Goal: Information Seeking & Learning: Learn about a topic

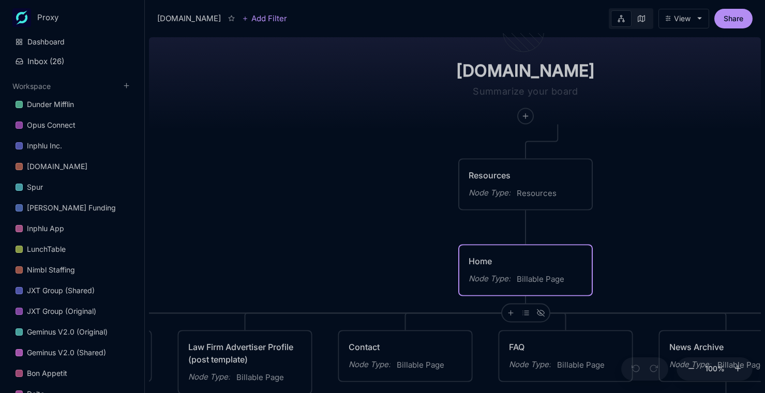
click at [552, 262] on div "Home" at bounding box center [526, 261] width 114 height 12
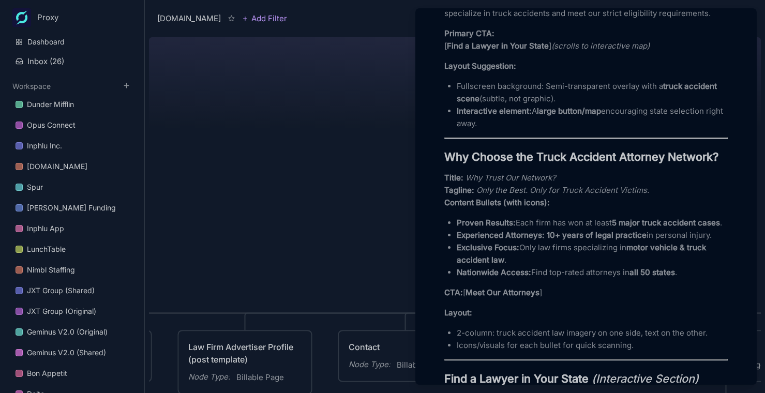
scroll to position [522, 0]
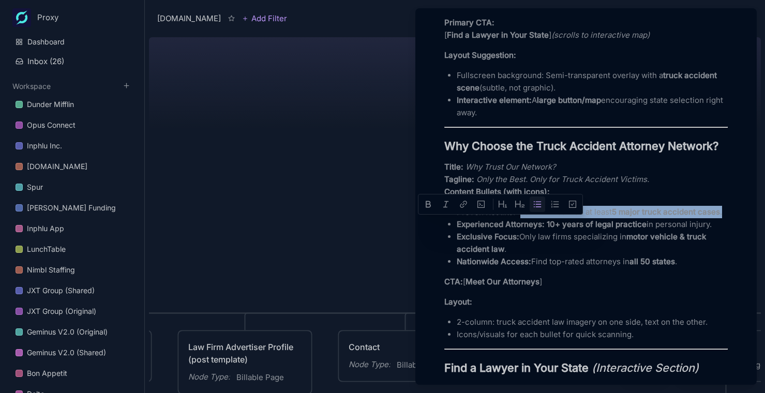
drag, startPoint x: 517, startPoint y: 222, endPoint x: 525, endPoint y: 232, distance: 12.5
click at [525, 218] on p "Proven Results: Each firm has won at least 5 major truck accident cases ." at bounding box center [592, 212] width 271 height 12
copy p "Each firm has won at least 5 major truck accident cases ."
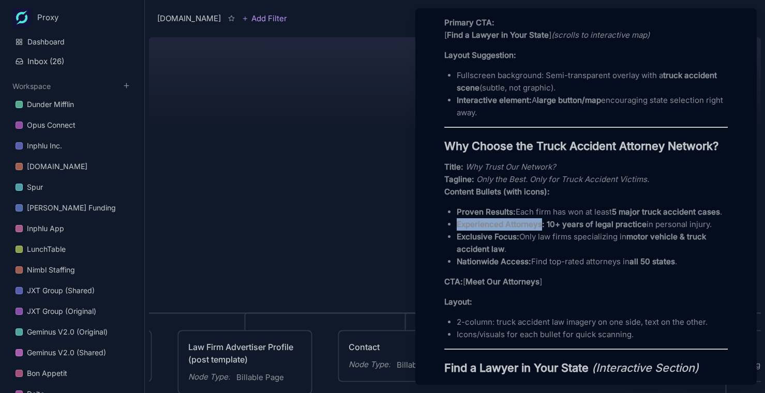
drag, startPoint x: 458, startPoint y: 250, endPoint x: 540, endPoint y: 244, distance: 81.9
click at [540, 231] on p "Experienced Attorneys: 10+ years of legal practice in personal injury." at bounding box center [592, 224] width 271 height 12
copy strong "Experienced Attorneys"
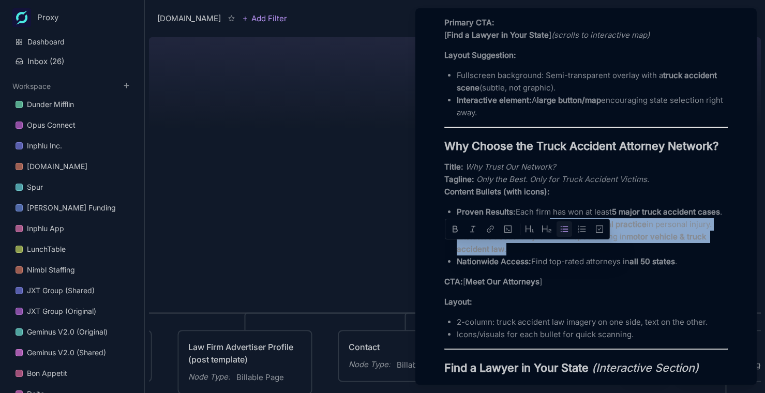
drag, startPoint x: 548, startPoint y: 249, endPoint x: 557, endPoint y: 271, distance: 23.6
click at [557, 268] on ul "Proven Results: Each firm has won at least 5 major truck accident cases . Exper…" at bounding box center [585, 237] width 283 height 62
copy ul "0+ years of legal practice in personal injury. Exclusive Focus: Only law firms …"
click at [549, 229] on strong "10+ years of legal practice" at bounding box center [597, 224] width 100 height 10
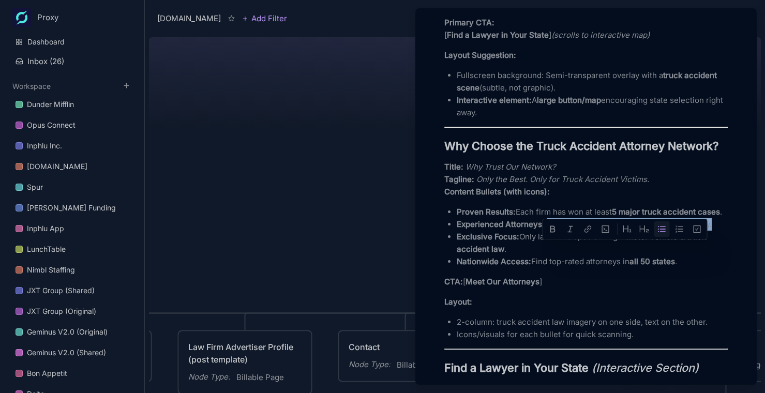
drag, startPoint x: 547, startPoint y: 250, endPoint x: 363, endPoint y: 245, distance: 183.7
click at [702, 231] on p "Experienced Attorneys: 10+ years of legal practice in personal injury." at bounding box center [592, 224] width 271 height 12
click at [551, 229] on strong "10+ years of legal practice" at bounding box center [597, 224] width 100 height 10
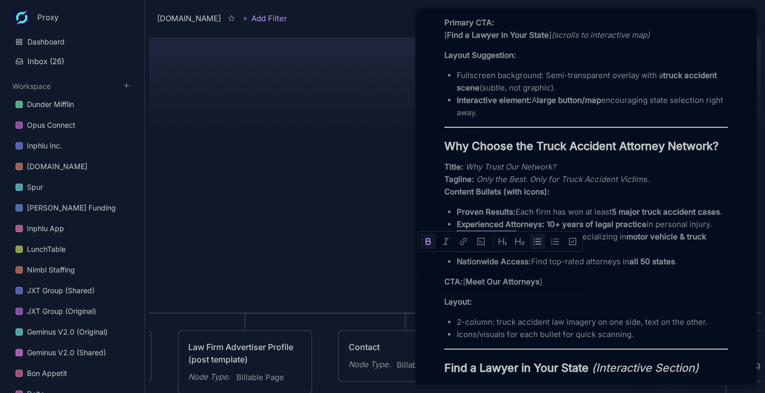
drag, startPoint x: 497, startPoint y: 261, endPoint x: 458, endPoint y: 261, distance: 38.8
click at [458, 242] on strong "Exclusive Focus:" at bounding box center [488, 237] width 63 height 10
copy strong "Exclusive Focus"
drag, startPoint x: 527, startPoint y: 288, endPoint x: 470, endPoint y: 302, distance: 59.2
click at [458, 266] on strong "Nationwide Access:" at bounding box center [494, 262] width 74 height 10
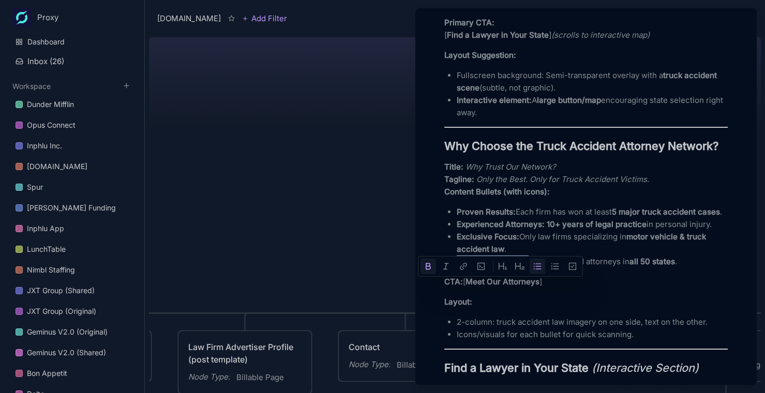
copy strong "Nationwide Access"
drag, startPoint x: 560, startPoint y: 180, endPoint x: 566, endPoint y: 179, distance: 6.7
click at [567, 179] on p "Title: Why Trust Our Network? Tagline: Only the Best. Only for Truck Accident V…" at bounding box center [585, 179] width 283 height 37
copy em "Why Trust Our Network?"
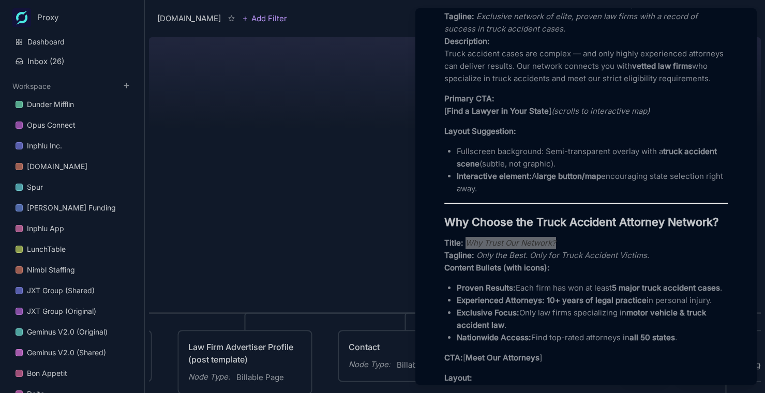
scroll to position [364, 0]
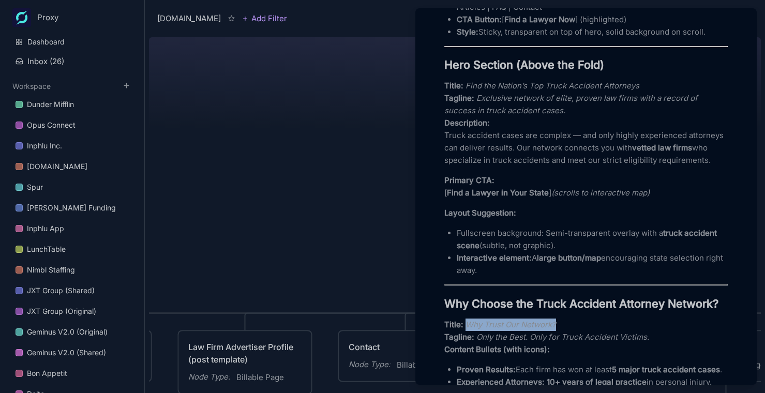
click at [518, 90] on em "Find the Nation’s Top Truck Accident Attorneys" at bounding box center [553, 86] width 174 height 10
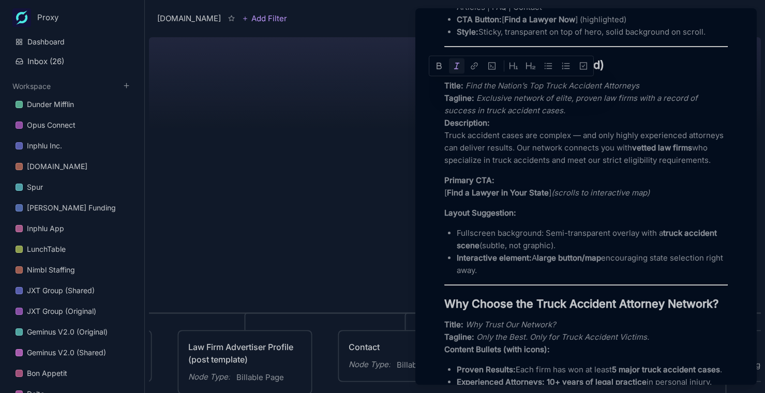
click at [471, 90] on em "Find the Nation’s Top Truck Accident Attorneys" at bounding box center [553, 86] width 174 height 10
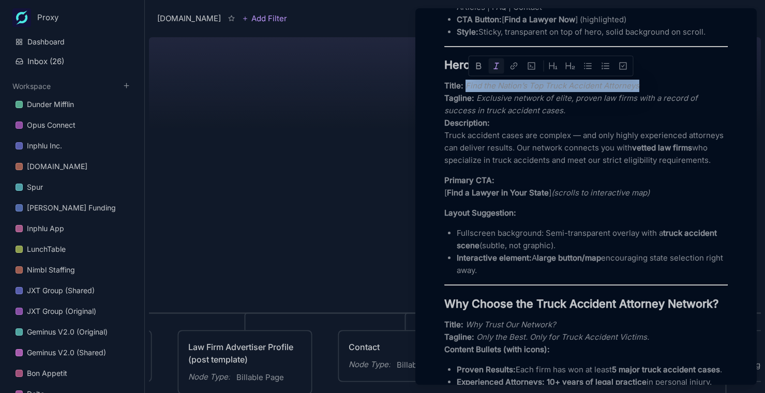
drag, startPoint x: 467, startPoint y: 87, endPoint x: 658, endPoint y: 85, distance: 191.4
click at [660, 83] on p "Title: Find the Nation’s Top Truck Accident Attorneys Tagline: Exclusive networ…" at bounding box center [585, 123] width 283 height 87
copy em "Find the Nation’s Top Truck Accident Attorneys"
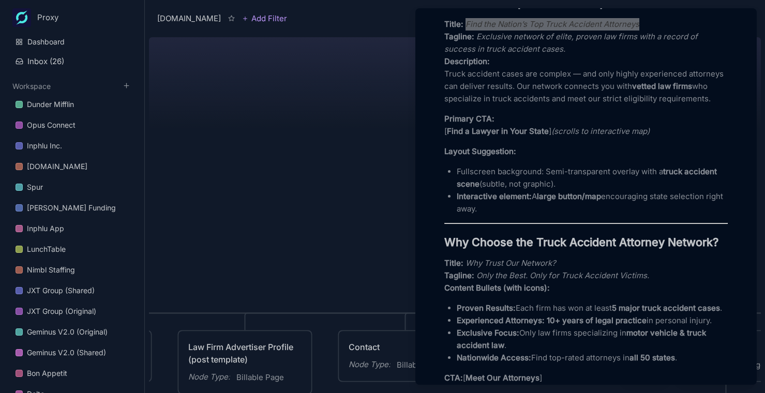
scroll to position [427, 0]
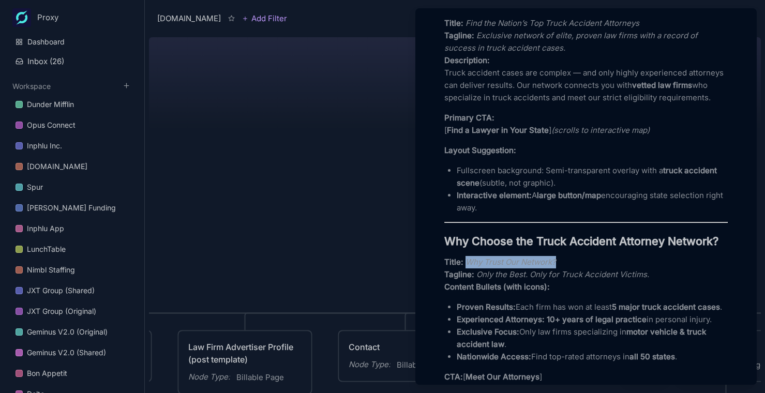
drag, startPoint x: 514, startPoint y: 276, endPoint x: 619, endPoint y: 275, distance: 104.5
click at [619, 275] on p "Title: Why Trust Our Network? Tagline: Only the Best. Only for Truck Accident V…" at bounding box center [585, 274] width 283 height 37
copy em "Why Trust Our Network?"
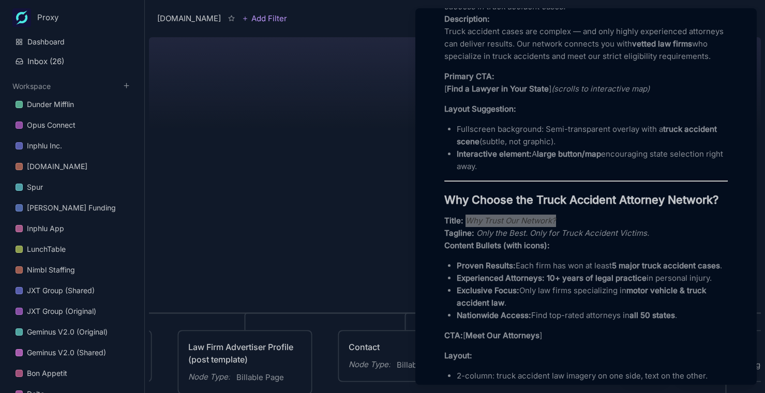
scroll to position [471, 0]
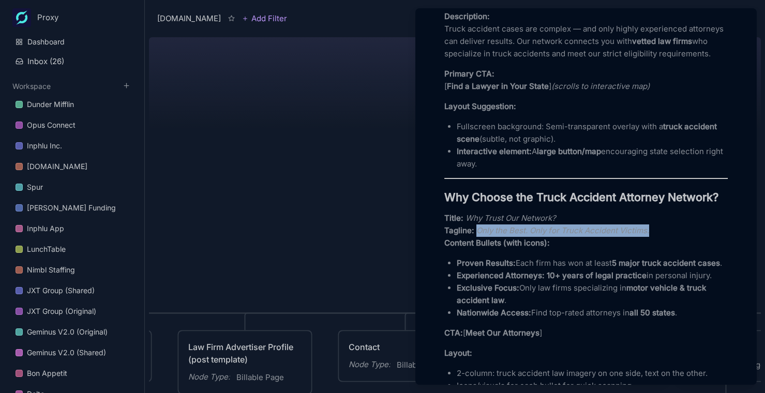
drag, startPoint x: 570, startPoint y: 246, endPoint x: 657, endPoint y: 246, distance: 87.4
click at [657, 246] on p "Title: Why Trust Our Network? Tagline: Only the Best. Only for Truck Accident V…" at bounding box center [585, 230] width 283 height 37
copy em "Only the Best. Only for Truck Accident Victims."
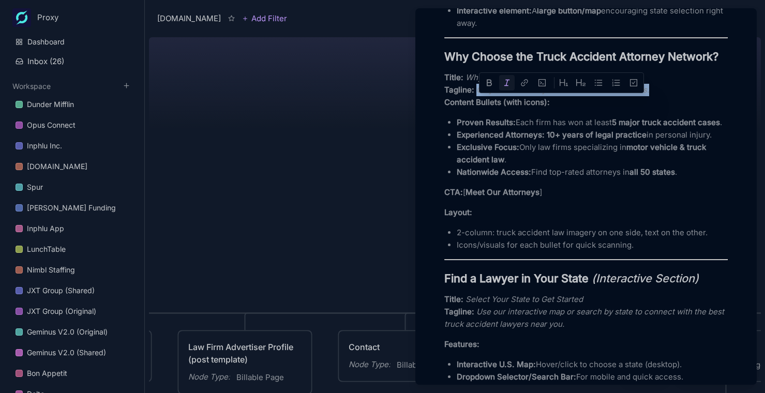
scroll to position [613, 0]
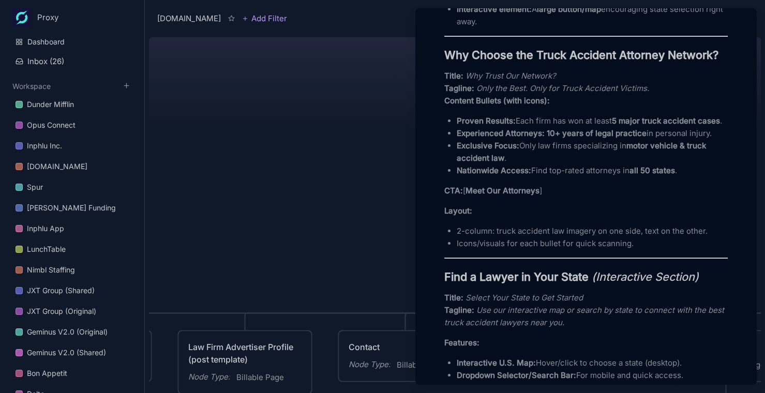
drag, startPoint x: 534, startPoint y: 177, endPoint x: 532, endPoint y: 164, distance: 13.6
click at [534, 164] on p "Exclusive Focus: Only law firms specializing in motor vehicle & truck accident …" at bounding box center [592, 152] width 271 height 25
drag, startPoint x: 476, startPoint y: 102, endPoint x: 678, endPoint y: 106, distance: 201.8
click at [678, 106] on p "Title: Why Trust Our Network? Tagline: Only the Best. Only for Truck Accident V…" at bounding box center [585, 88] width 283 height 37
copy em "Only the Best. Only for Truck Accident Victims."
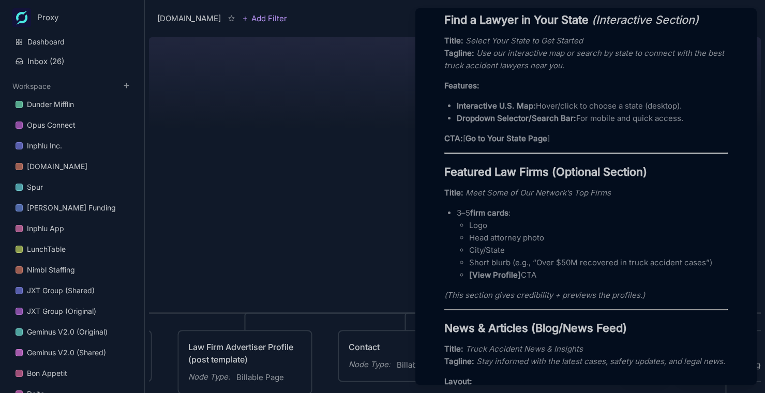
scroll to position [865, 0]
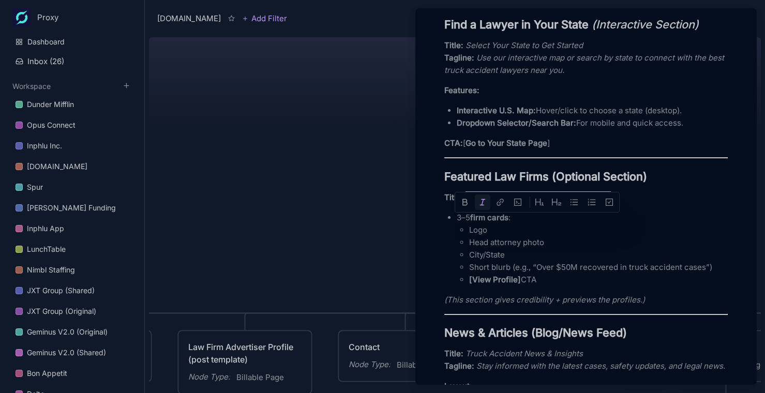
drag, startPoint x: 467, startPoint y: 223, endPoint x: 637, endPoint y: 223, distance: 170.2
click at [637, 204] on p "Title: Meet Some of Our Network’s Top Firms" at bounding box center [585, 197] width 283 height 12
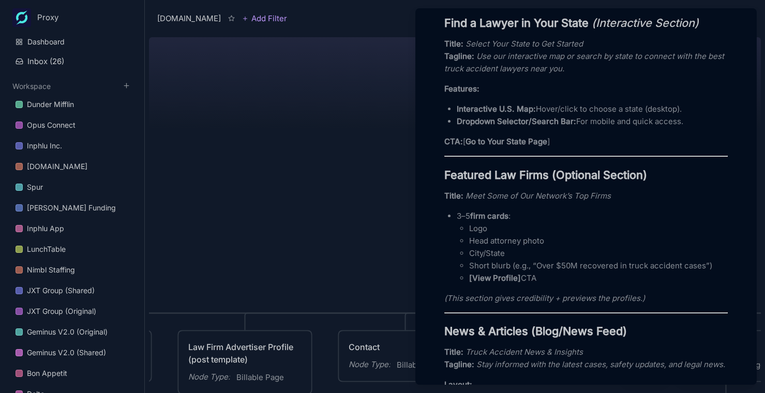
drag, startPoint x: 575, startPoint y: 292, endPoint x: 565, endPoint y: 293, distance: 9.3
click at [574, 272] on p "Short blurb (e.g., “Over $50M recovered in truck accident cases”)" at bounding box center [598, 266] width 259 height 12
drag, startPoint x: 539, startPoint y: 293, endPoint x: 702, endPoint y: 293, distance: 163.5
click at [703, 272] on p "Short blurb (e.g., “Over $50M recovered in truck accident cases”)" at bounding box center [598, 266] width 259 height 12
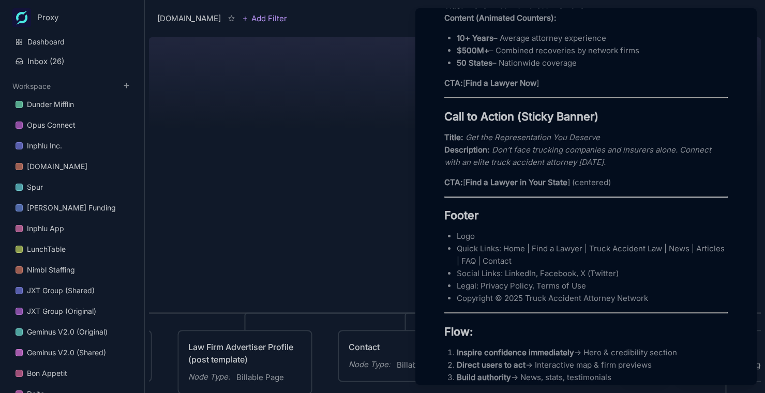
scroll to position [1497, 0]
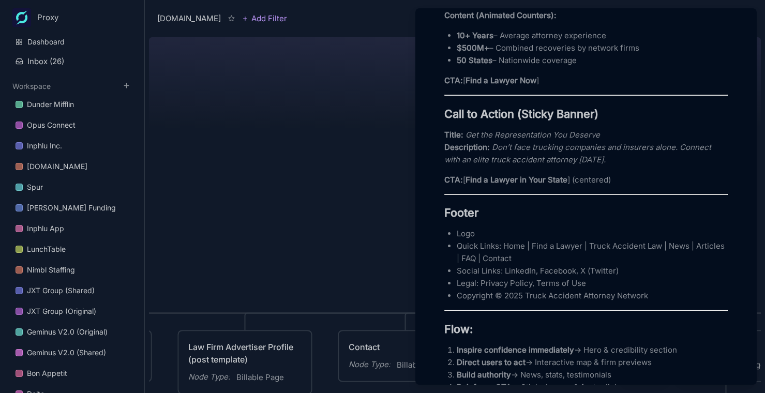
click at [502, 166] on p "Title: Get the Representation You Deserve Description: Don’t face trucking comp…" at bounding box center [585, 147] width 283 height 37
drag, startPoint x: 465, startPoint y: 173, endPoint x: 615, endPoint y: 175, distance: 149.5
click at [615, 166] on p "Title: Get the Representation You Deserve Description: Don’t face trucking comp…" at bounding box center [585, 147] width 283 height 37
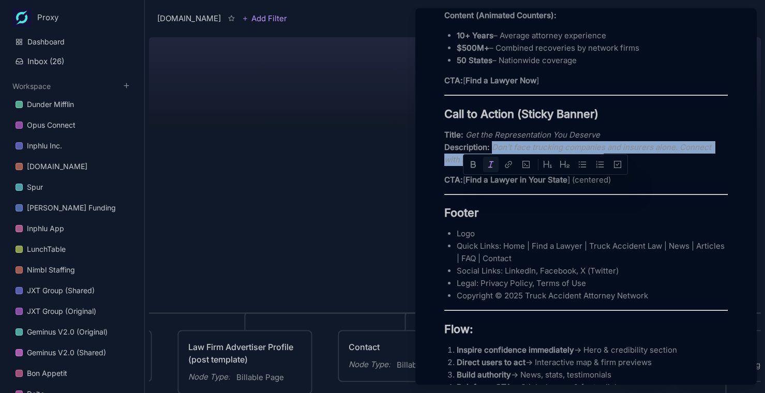
drag, startPoint x: 493, startPoint y: 185, endPoint x: 608, endPoint y: 197, distance: 115.5
click at [608, 166] on p "Title: Get the Representation You Deserve Description: Don’t face trucking comp…" at bounding box center [585, 147] width 283 height 37
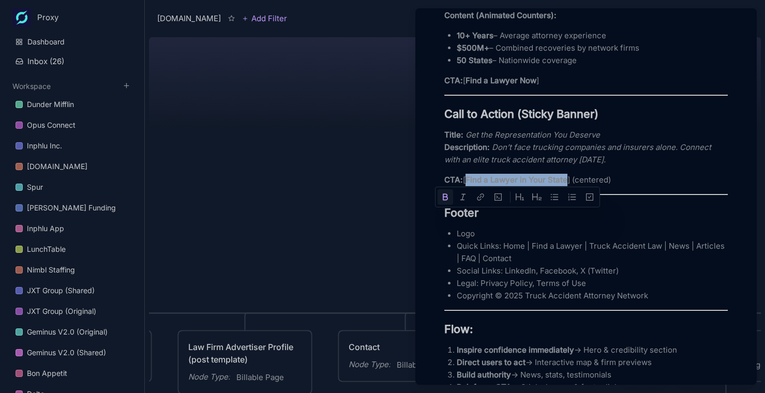
drag, startPoint x: 469, startPoint y: 220, endPoint x: 567, endPoint y: 215, distance: 98.4
click at [567, 185] on strong "Find a Lawyer in Your State" at bounding box center [517, 180] width 102 height 10
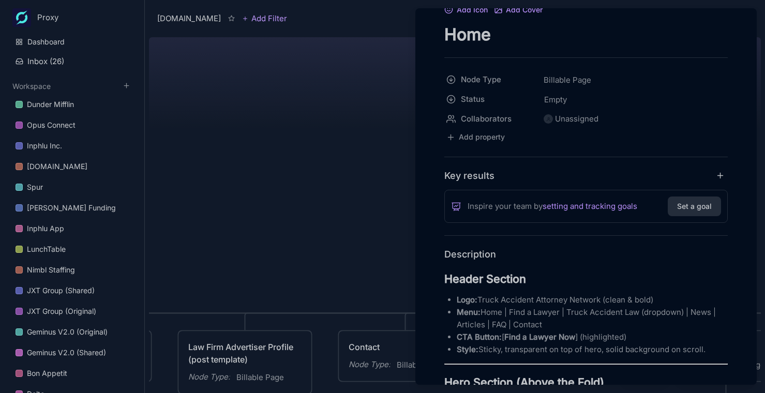
scroll to position [57, 0]
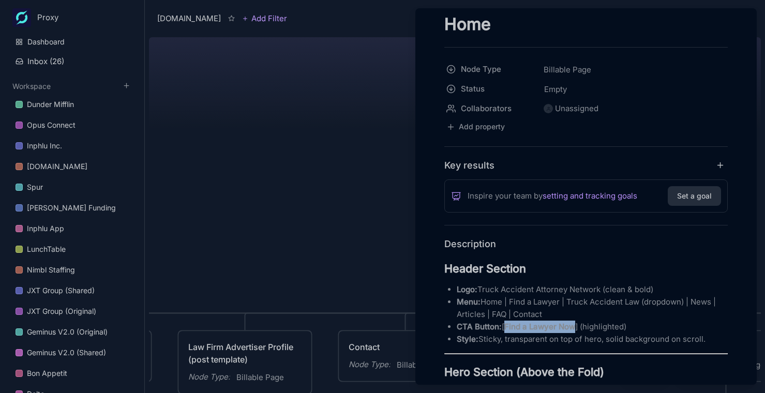
drag, startPoint x: 507, startPoint y: 328, endPoint x: 575, endPoint y: 326, distance: 67.3
click at [575, 326] on strong "Find a Lawyer Now" at bounding box center [539, 327] width 71 height 10
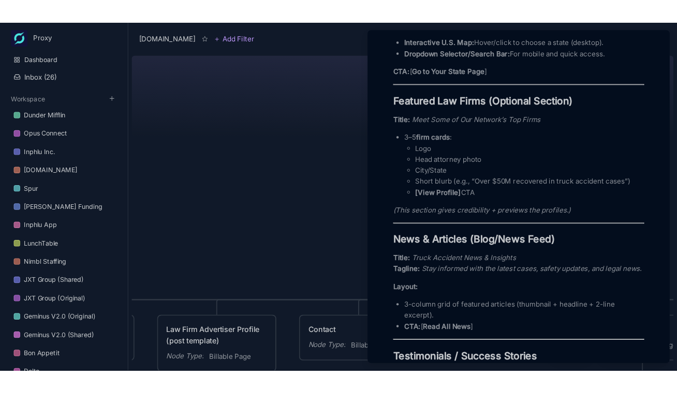
scroll to position [954, 0]
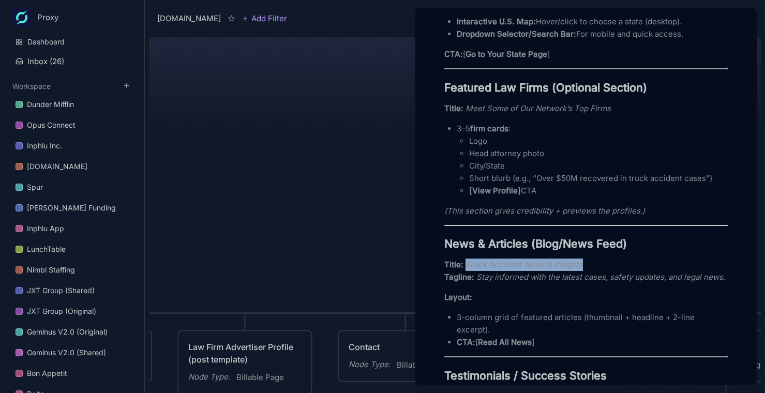
drag, startPoint x: 467, startPoint y: 291, endPoint x: 591, endPoint y: 293, distance: 124.7
click at [592, 283] on p "Title: Truck Accident News & Insights Tagline: Stay informed with the latest ca…" at bounding box center [585, 271] width 283 height 25
click at [516, 282] on em "Stay informed with the latest cases, safety updates, and legal news." at bounding box center [600, 277] width 249 height 10
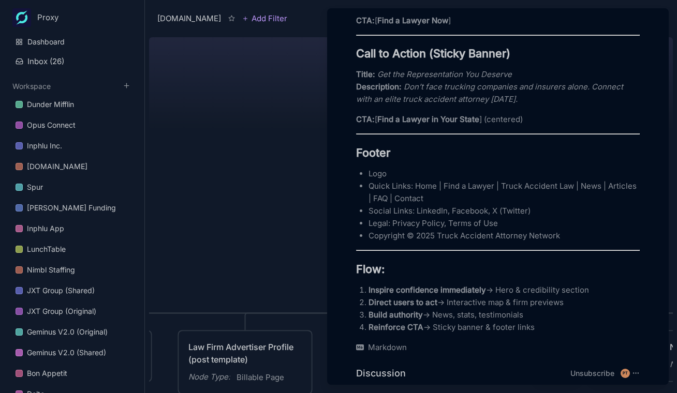
scroll to position [1556, 0]
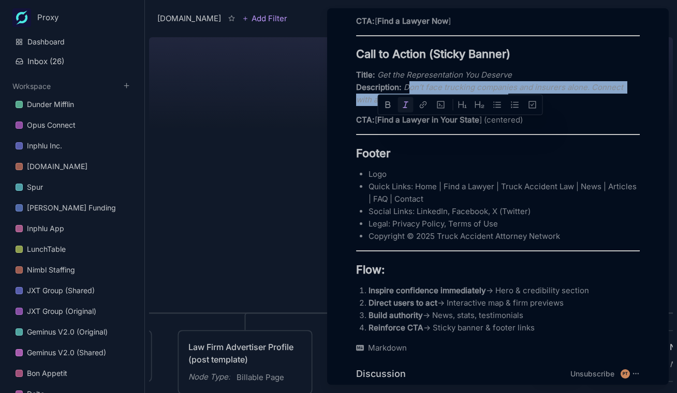
drag, startPoint x: 408, startPoint y: 125, endPoint x: 452, endPoint y: 136, distance: 44.9
click at [504, 104] on em "Don’t face trucking companies and insurers alone. Connect with an elite truck a…" at bounding box center [490, 93] width 269 height 22
drag, startPoint x: 404, startPoint y: 126, endPoint x: 535, endPoint y: 137, distance: 131.8
click at [535, 106] on p "Title: Get the Representation You Deserve Description: Don’t face trucking comp…" at bounding box center [497, 87] width 283 height 37
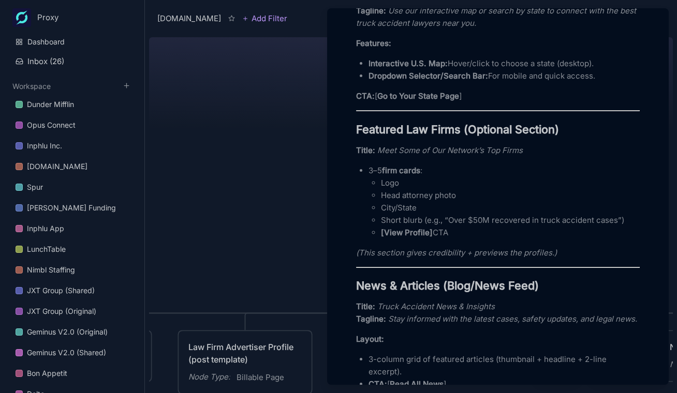
scroll to position [776, 0]
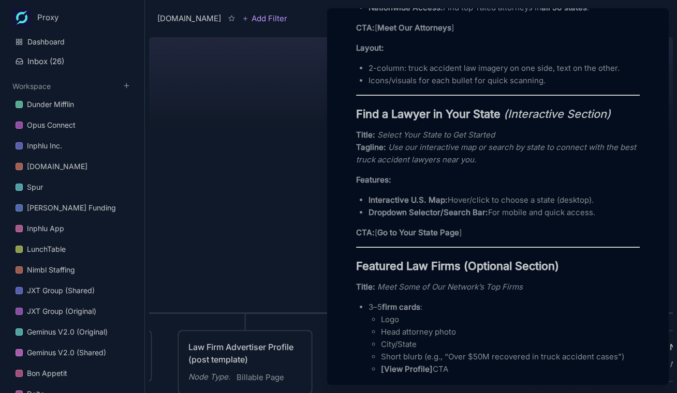
click at [389, 140] on em "Select Your State to Get Started" at bounding box center [435, 135] width 117 height 10
drag, startPoint x: 379, startPoint y: 161, endPoint x: 532, endPoint y: 162, distance: 153.1
click at [532, 162] on p "Title: Select Your State to Get Started Tagline: Use our interactive map or sea…" at bounding box center [497, 147] width 283 height 37
click at [379, 140] on em "Select Your State to Get Started" at bounding box center [435, 135] width 117 height 10
click at [400, 140] on em "Select Your State to Get Started" at bounding box center [435, 135] width 117 height 10
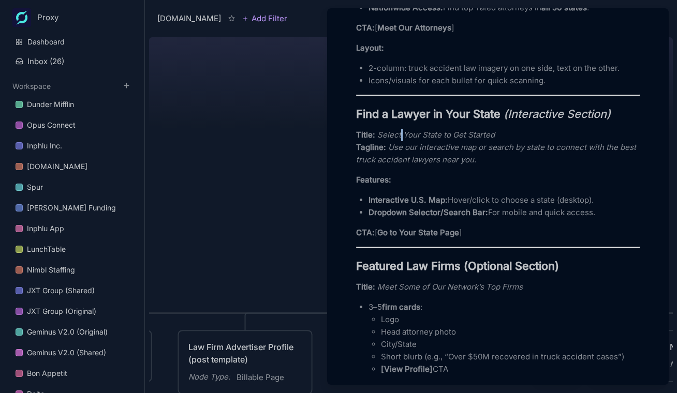
click at [400, 140] on em "Select Your State to Get Started" at bounding box center [435, 135] width 117 height 10
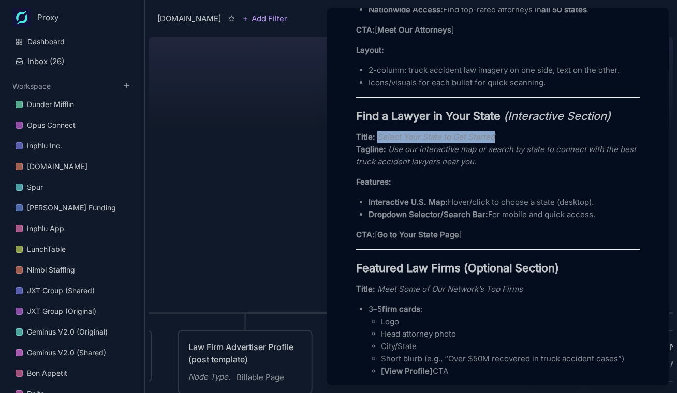
scroll to position [775, 0]
drag, startPoint x: 379, startPoint y: 160, endPoint x: 508, endPoint y: 160, distance: 129.3
click at [508, 160] on p "Title: Select Your State to Get Started Tagline: Use our interactive map or sea…" at bounding box center [497, 148] width 283 height 37
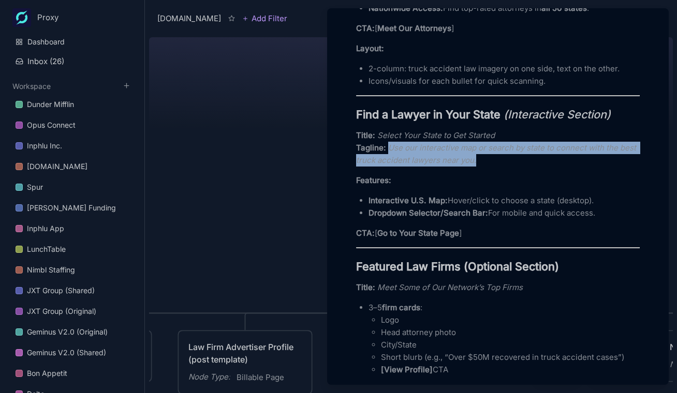
drag, startPoint x: 388, startPoint y: 173, endPoint x: 526, endPoint y: 197, distance: 139.7
click at [526, 197] on div "Header Section Logo: Truck Accident Attorney Network (clean & bold) Menu: Home …" at bounding box center [497, 329] width 283 height 1573
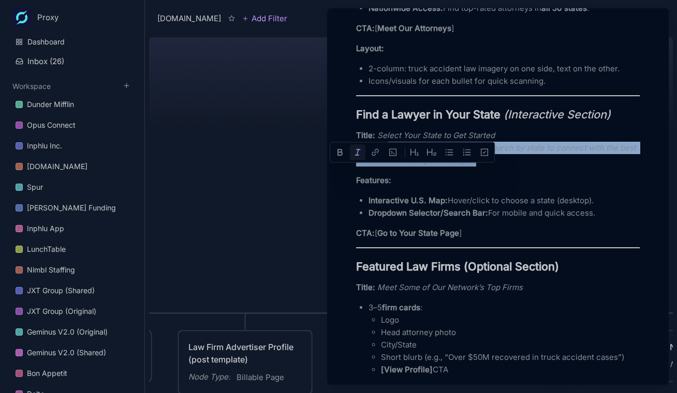
click at [438, 165] on em "Use our interactive map or search by state to connect with the best truck accid…" at bounding box center [497, 154] width 282 height 22
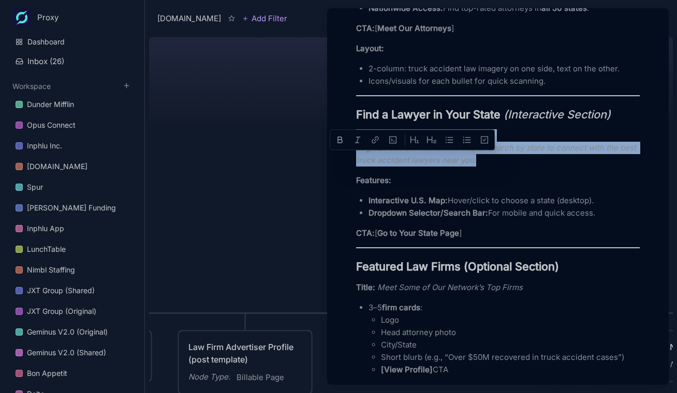
drag, startPoint x: 356, startPoint y: 159, endPoint x: 516, endPoint y: 196, distance: 164.1
click at [517, 196] on div "Header Section Logo: Truck Accident Attorney Network (clean & bold) Menu: Home …" at bounding box center [497, 329] width 283 height 1573
click at [562, 147] on div "Header Section Logo: Truck Accident Attorney Network (clean & bold) Menu: Home …" at bounding box center [497, 329] width 283 height 1573
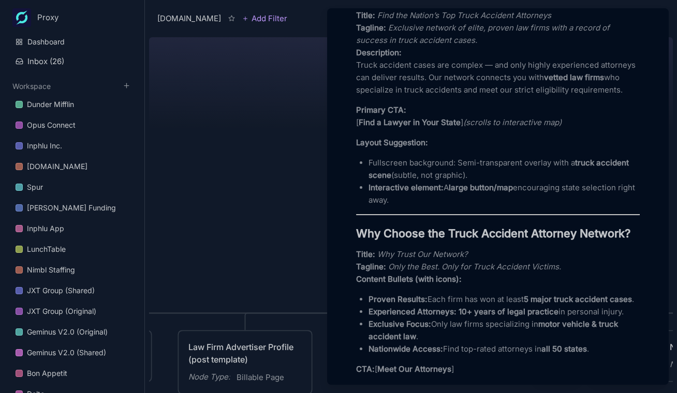
scroll to position [442, 0]
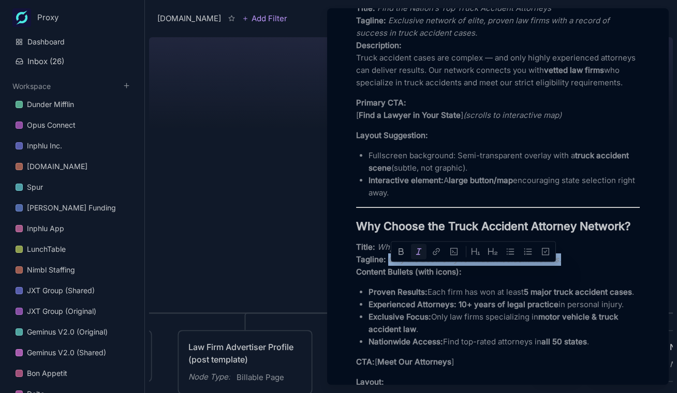
drag, startPoint x: 390, startPoint y: 272, endPoint x: 574, endPoint y: 275, distance: 184.2
click at [575, 275] on p "Title: Why Trust Our Network? Tagline: Only the Best. Only for Truck Accident V…" at bounding box center [497, 259] width 283 height 37
click at [459, 309] on strong "10+ years of legal practice" at bounding box center [508, 305] width 100 height 10
